Goal: Find specific page/section: Find specific page/section

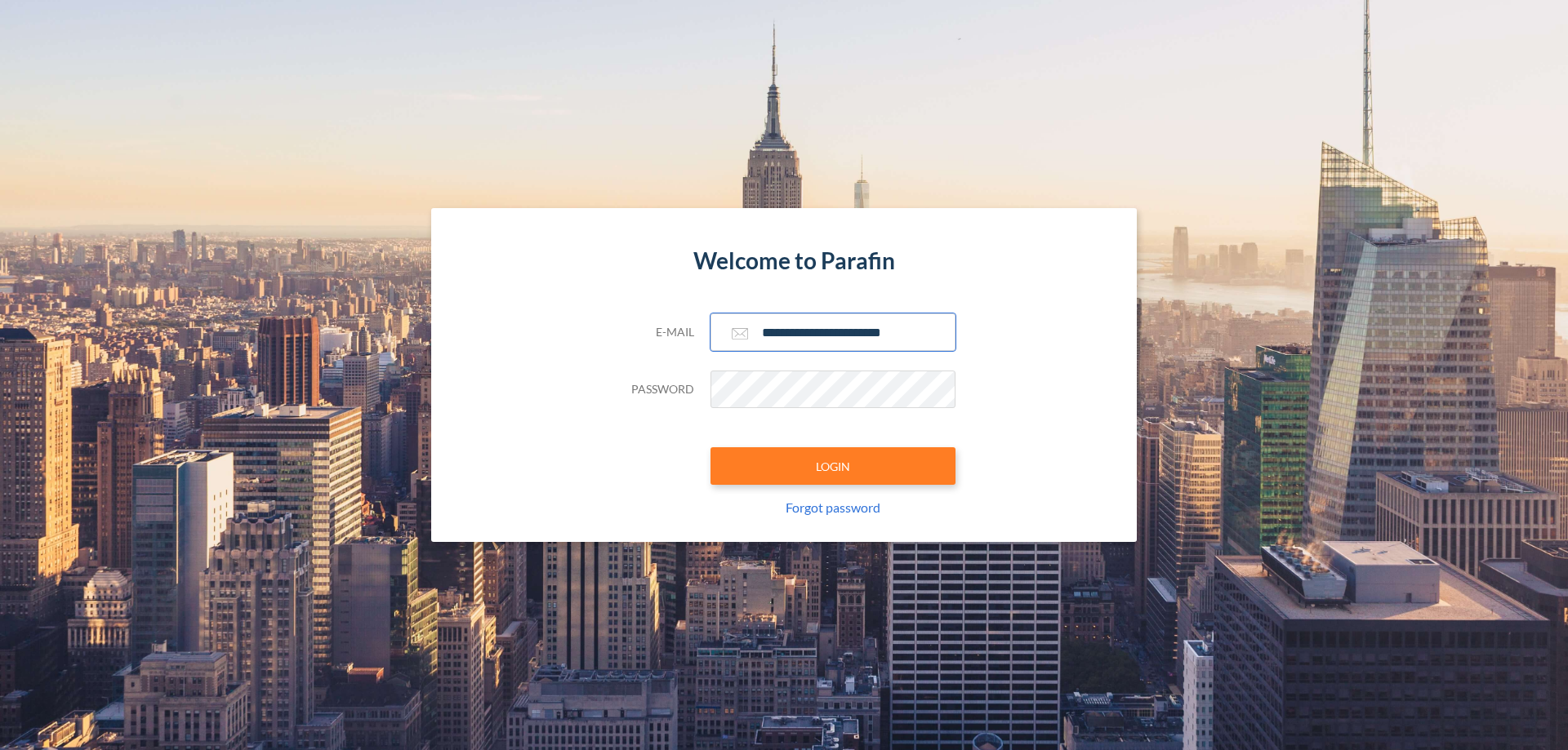
type input "**********"
click at [833, 466] on button "LOGIN" at bounding box center [832, 465] width 245 height 37
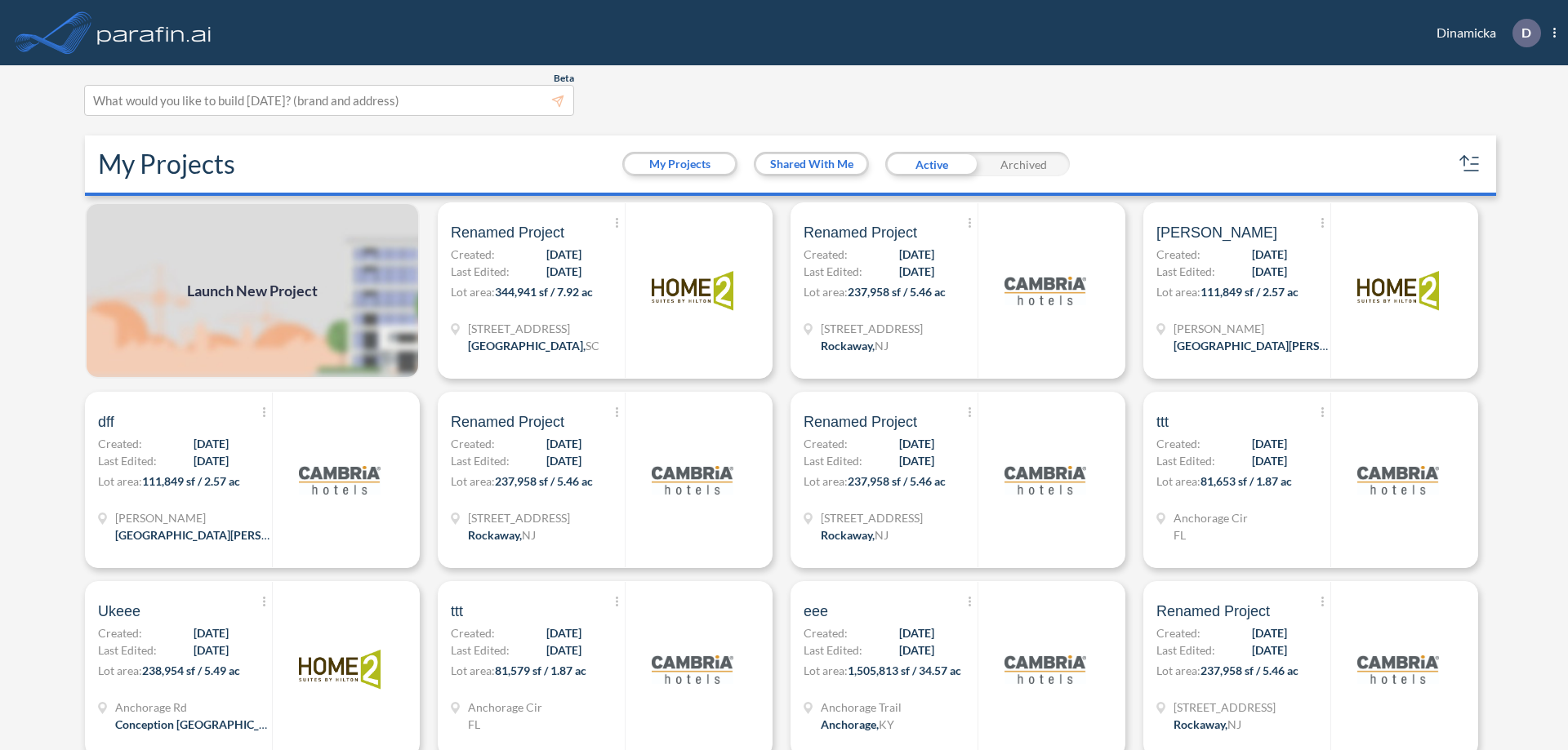
scroll to position [4, 0]
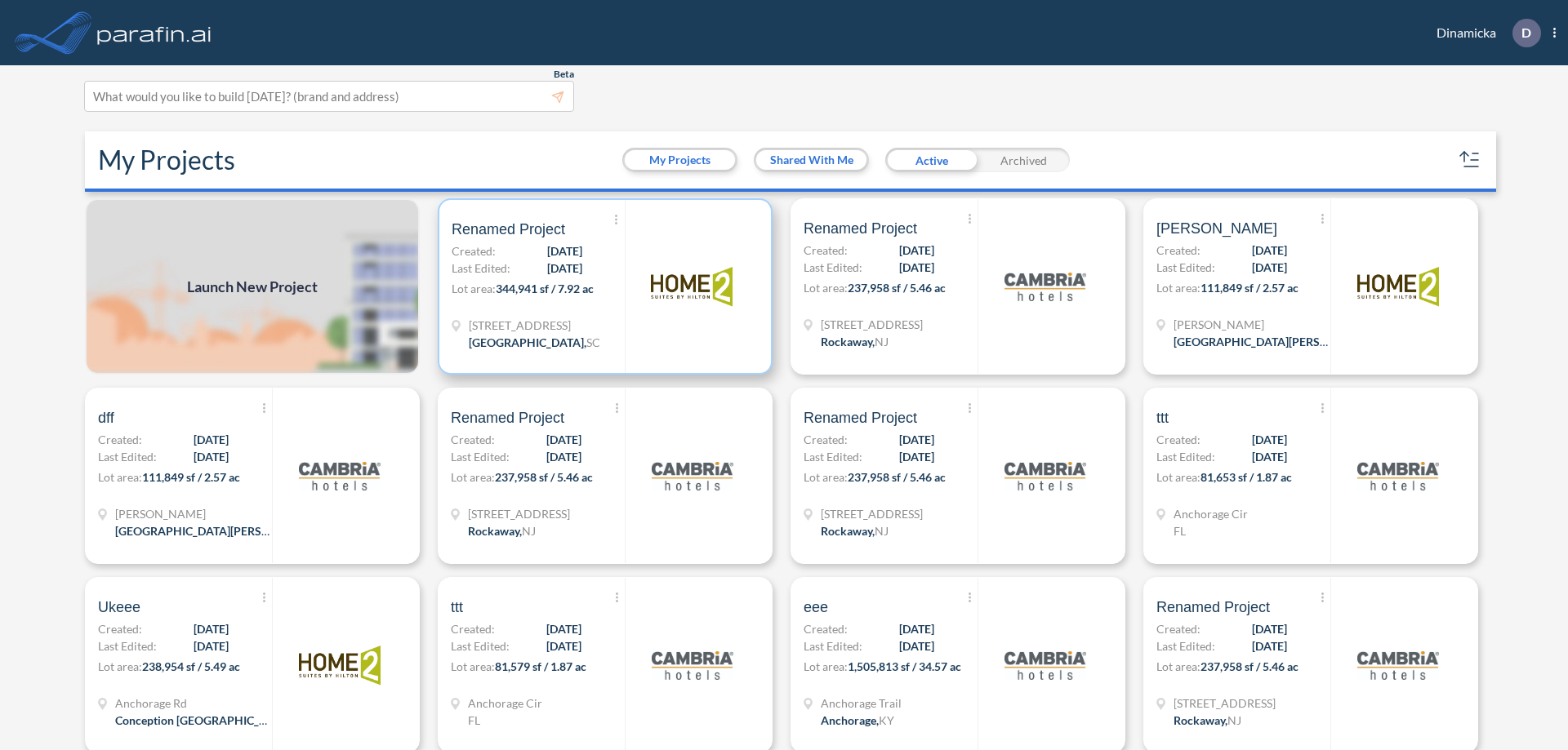
click at [601, 287] on p "Lot area: 344,941 sf / 7.92 ac" at bounding box center [539, 292] width 173 height 24
